Goal: Information Seeking & Learning: Learn about a topic

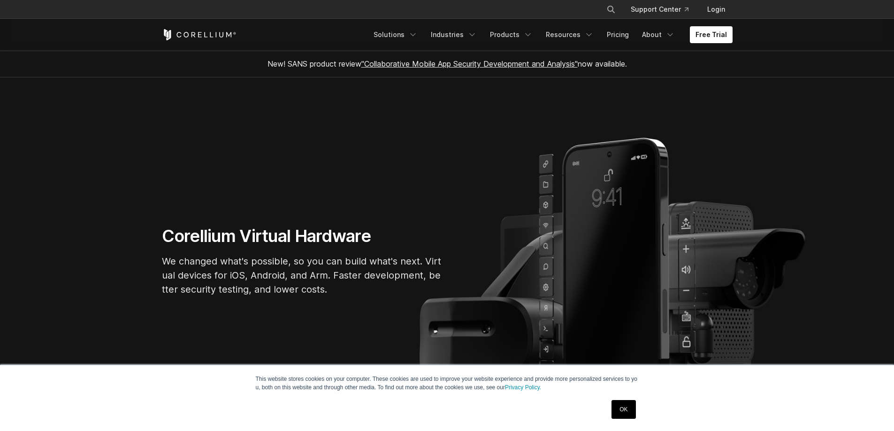
click at [768, 125] on section "Corellium Virtual Hardware We changed what's possible, so you can build what's …" at bounding box center [447, 264] width 894 height 375
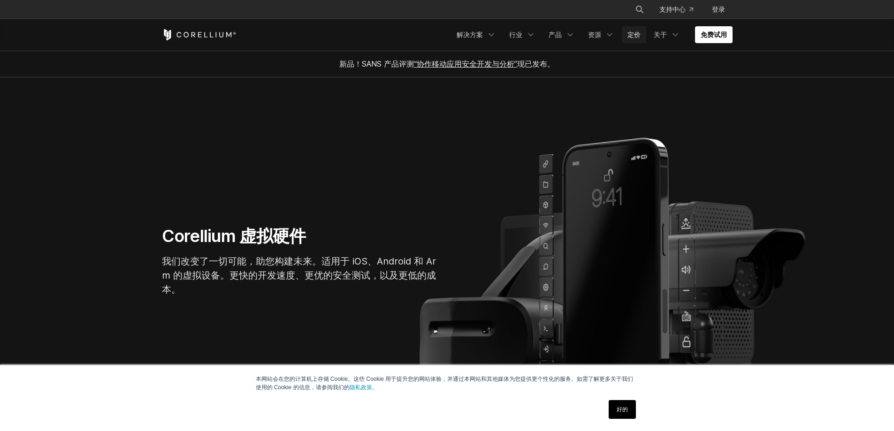
click at [635, 36] on font "定价" at bounding box center [634, 35] width 13 height 8
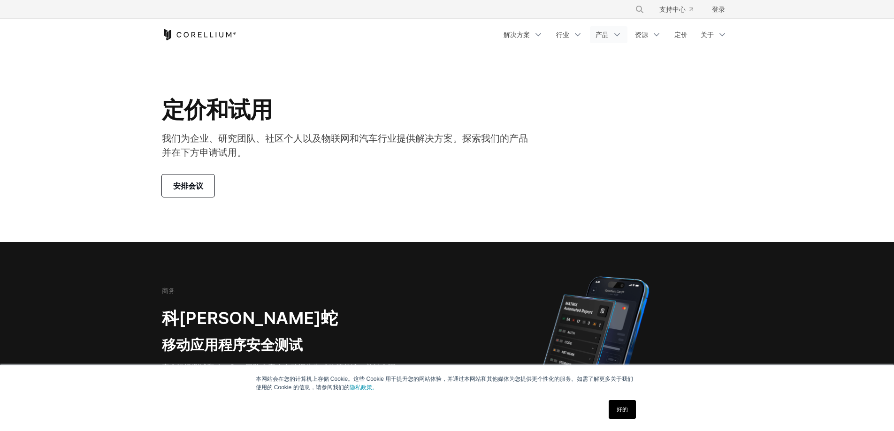
click at [601, 35] on font "产品" at bounding box center [602, 35] width 13 height 8
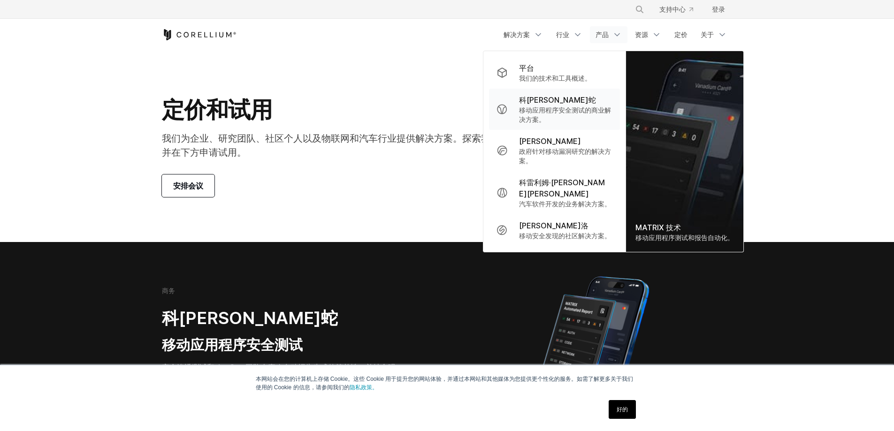
click at [550, 103] on font "科[PERSON_NAME]蛇" at bounding box center [557, 99] width 77 height 9
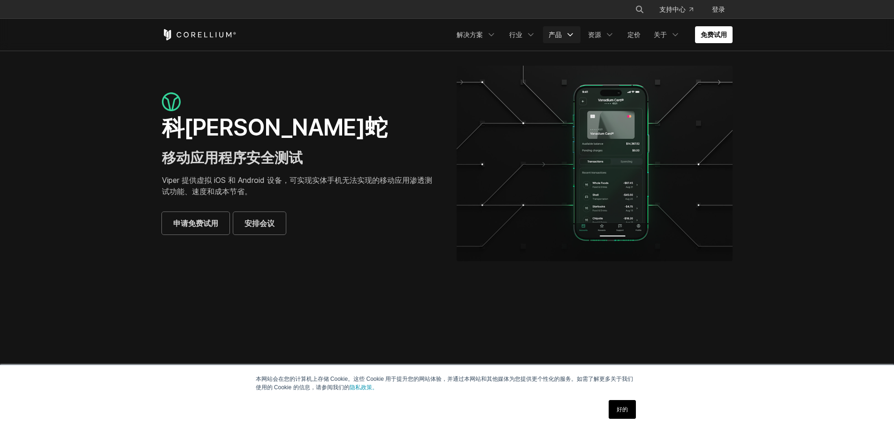
click at [557, 35] on font "产品" at bounding box center [555, 35] width 13 height 8
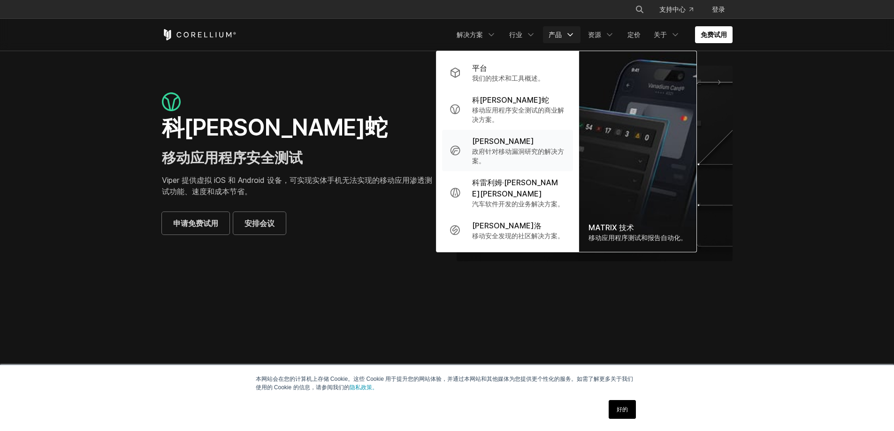
click at [535, 151] on font "政府针对移动漏洞研究的解决方案。" at bounding box center [518, 155] width 92 height 17
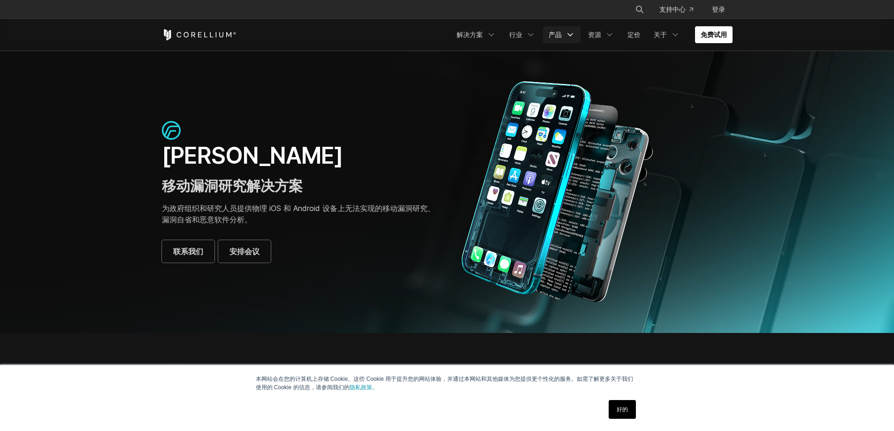
click at [556, 35] on font "产品" at bounding box center [555, 35] width 13 height 8
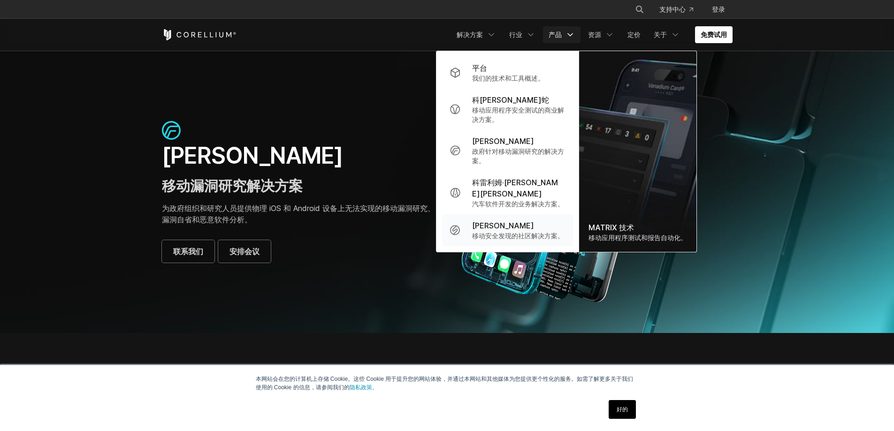
click at [539, 232] on font "移动安全发现的社区解决方案。" at bounding box center [518, 236] width 92 height 8
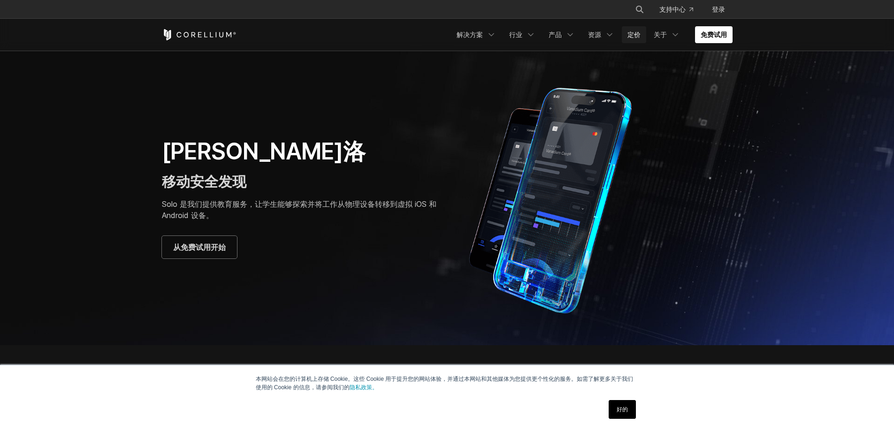
click at [633, 34] on font "定价" at bounding box center [634, 35] width 13 height 8
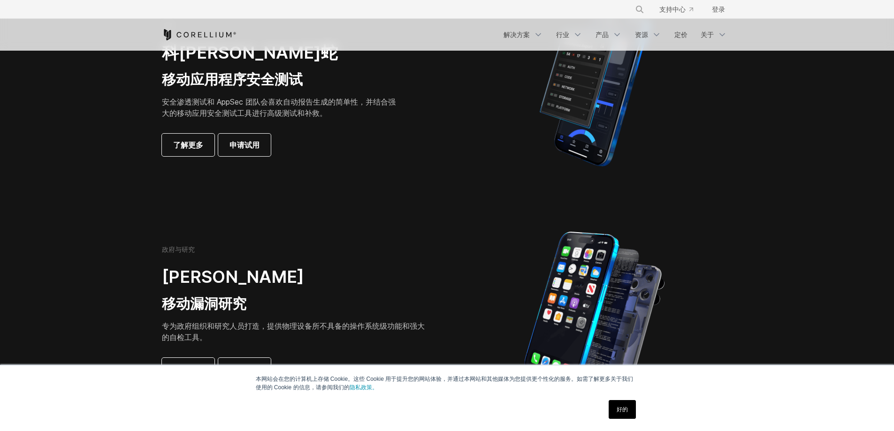
scroll to position [193, 0]
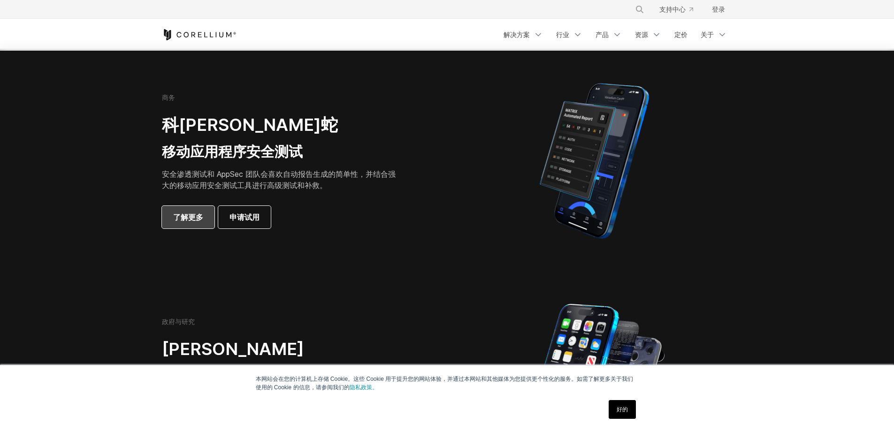
click at [180, 219] on font "了解更多" at bounding box center [188, 217] width 30 height 9
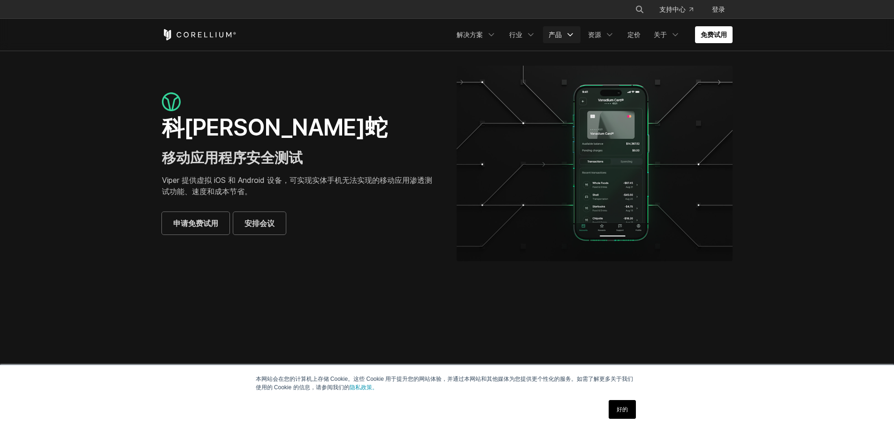
click at [557, 34] on font "产品" at bounding box center [555, 35] width 13 height 8
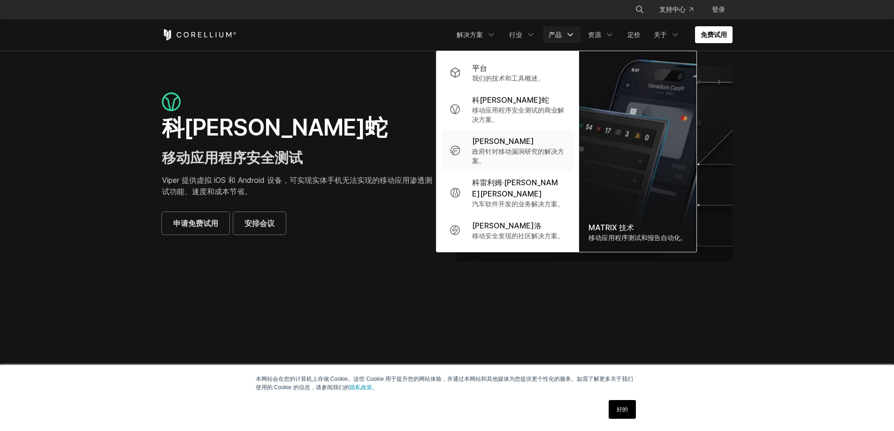
click at [535, 144] on div "[PERSON_NAME]" at bounding box center [518, 141] width 93 height 11
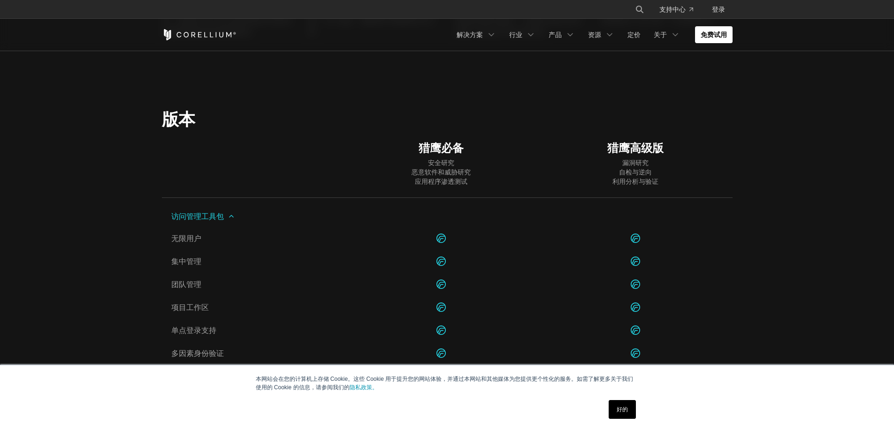
scroll to position [798, 0]
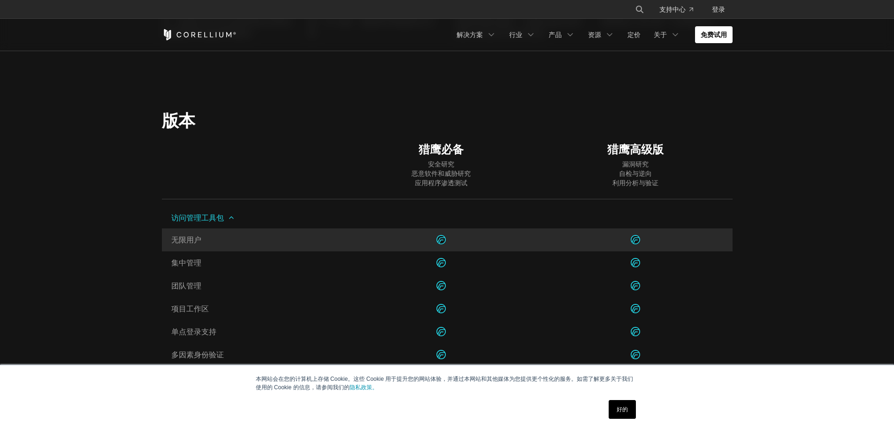
click at [358, 245] on div at bounding box center [442, 240] width 194 height 23
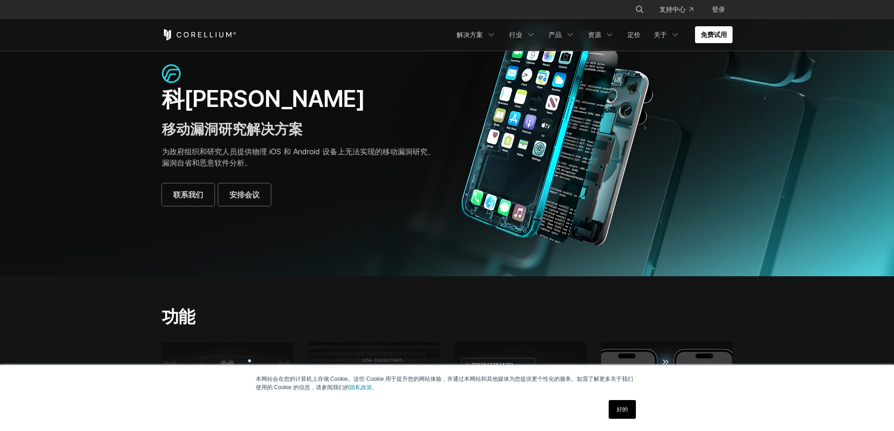
scroll to position [0, 0]
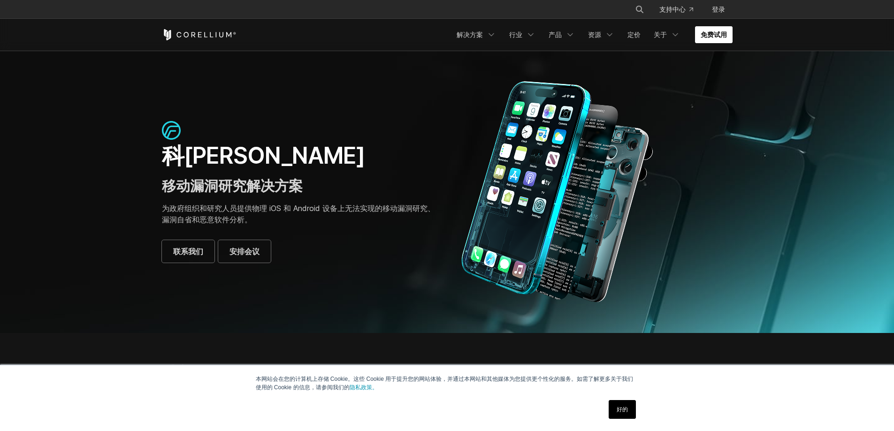
click at [712, 33] on font "免费试用" at bounding box center [714, 35] width 26 height 8
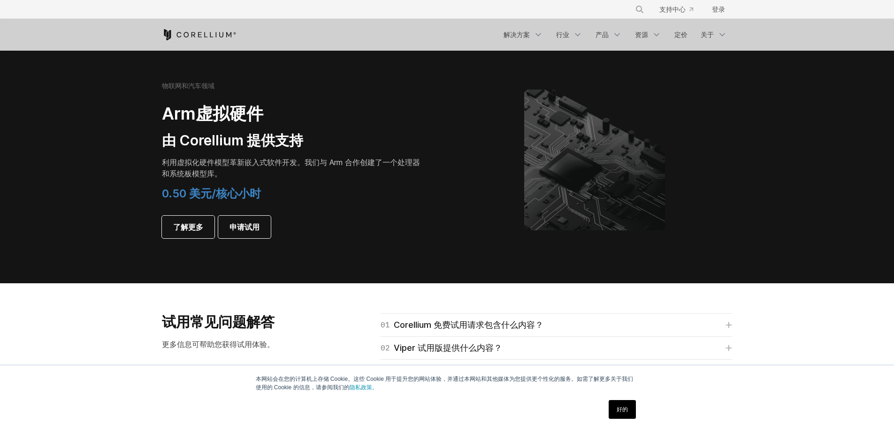
scroll to position [1173, 0]
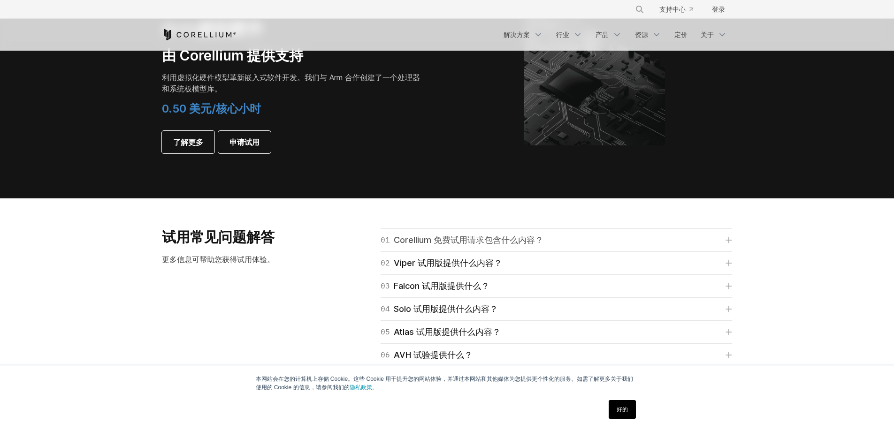
click at [503, 234] on font "Corellium 免费试用请求包含什么内容？" at bounding box center [469, 240] width 150 height 13
